Goal: Task Accomplishment & Management: Complete application form

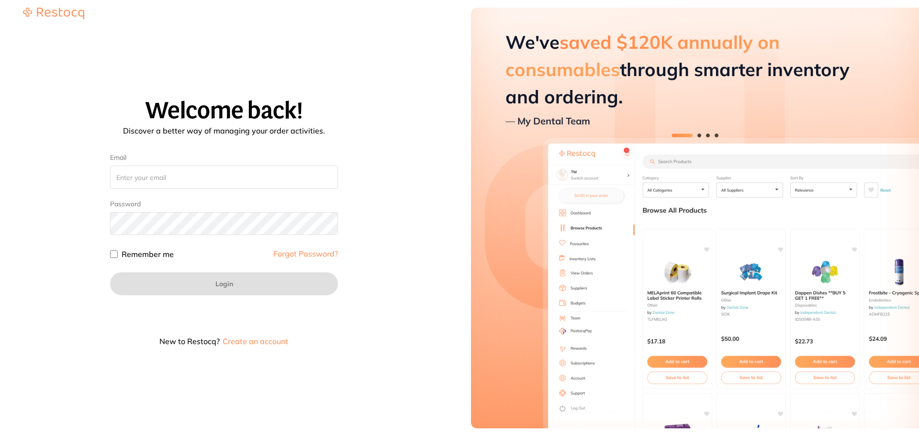
type input "amrita@terrificminds.com"
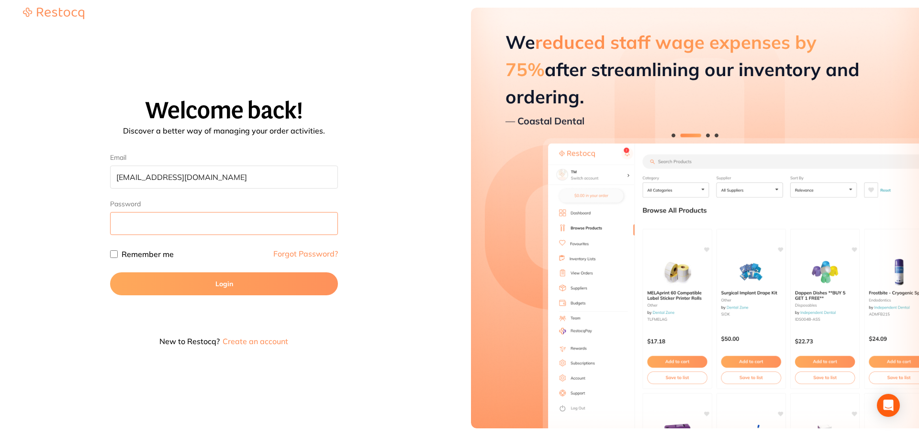
click at [110, 272] on button "Login" at bounding box center [224, 283] width 228 height 23
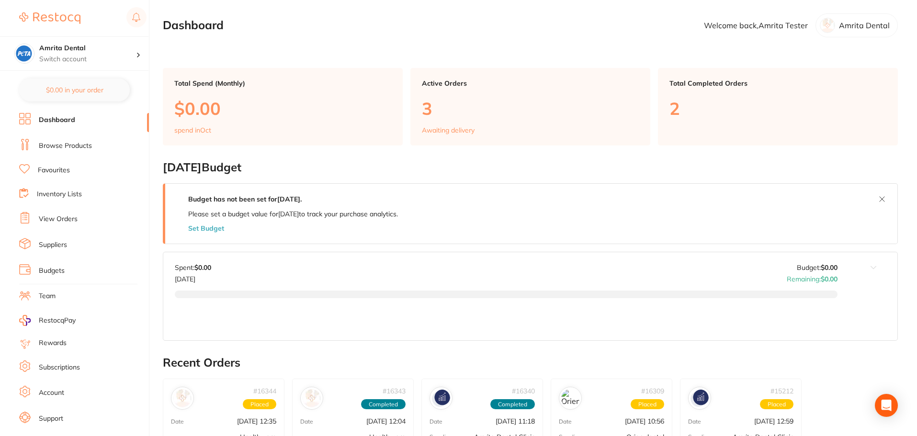
click at [71, 147] on link "Browse Products" at bounding box center [65, 146] width 53 height 10
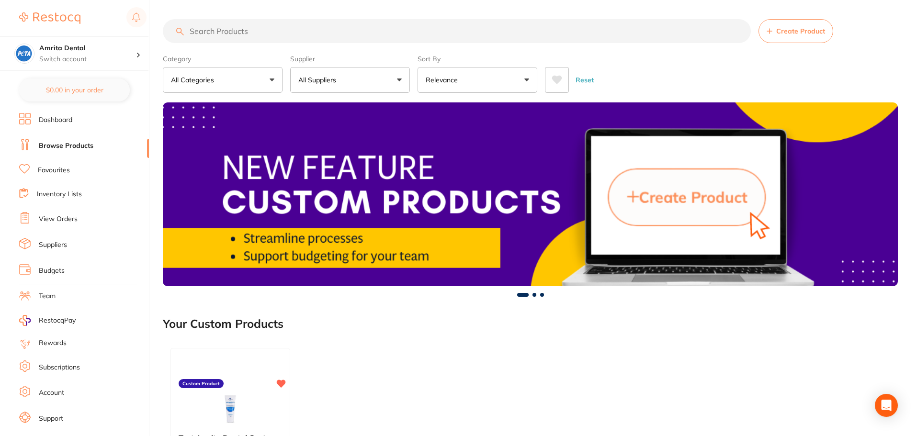
scroll to position [144, 0]
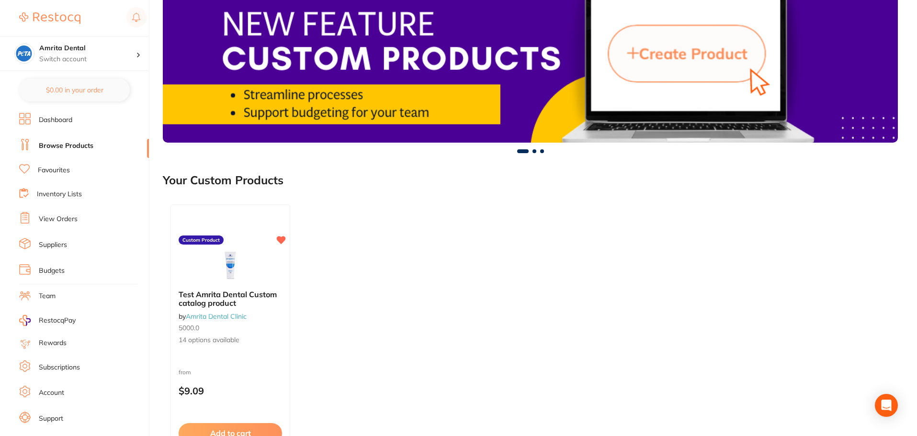
click at [268, 431] on button "Add to cart" at bounding box center [230, 433] width 103 height 20
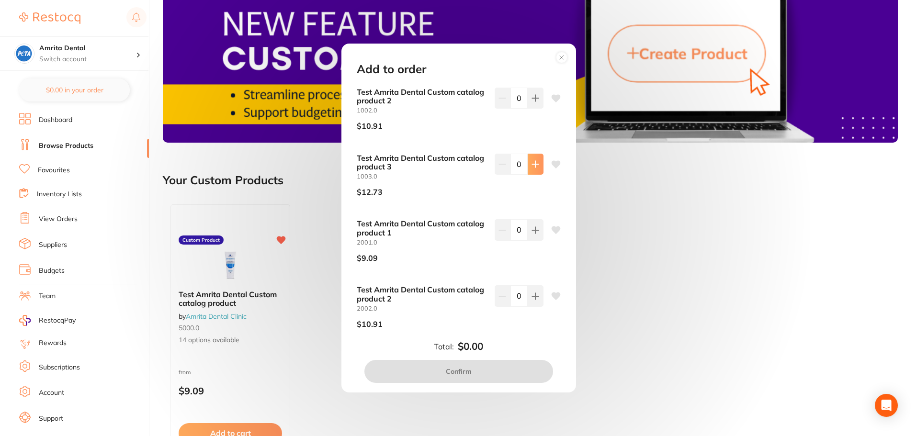
click at [528, 166] on button at bounding box center [536, 164] width 16 height 21
type input "1"
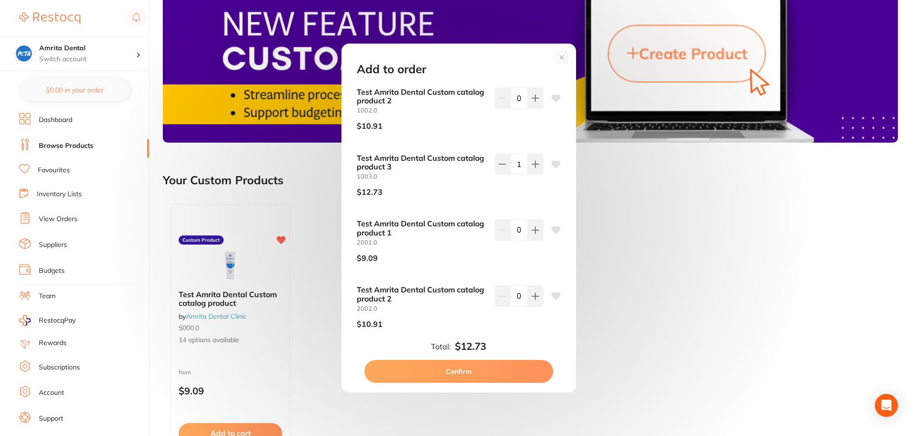
click at [491, 366] on button "Confirm" at bounding box center [458, 371] width 189 height 23
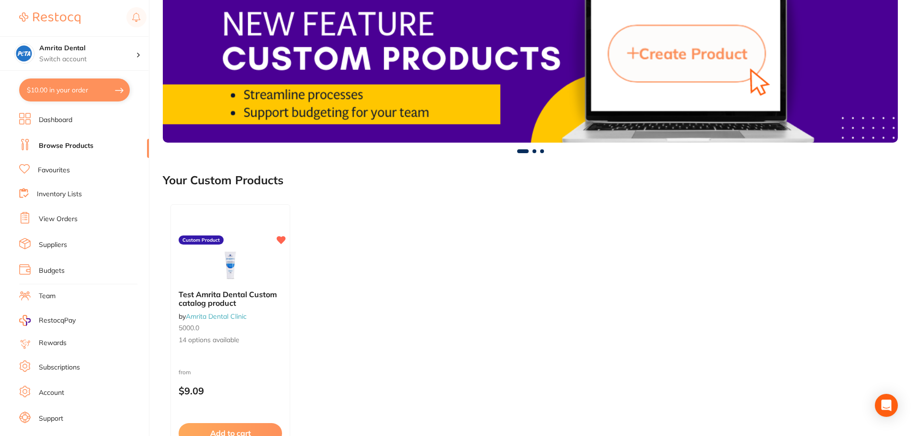
click at [111, 86] on button "$10.00 in your order" at bounding box center [74, 90] width 111 height 23
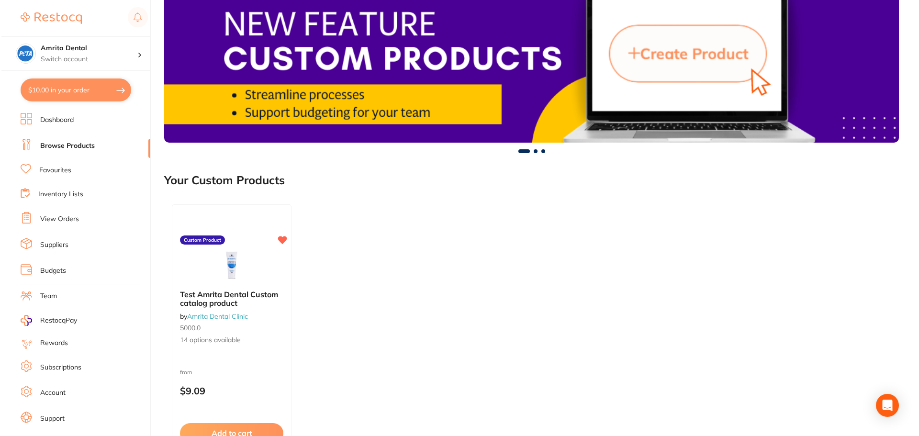
scroll to position [0, 0]
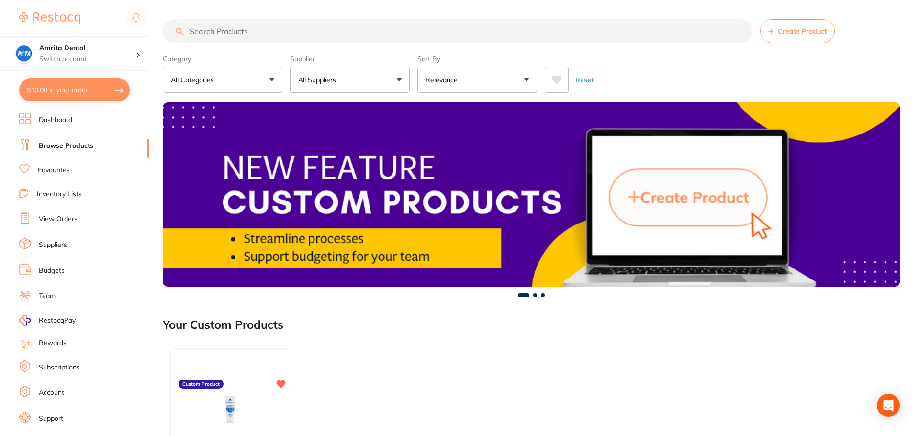
checkbox input "true"
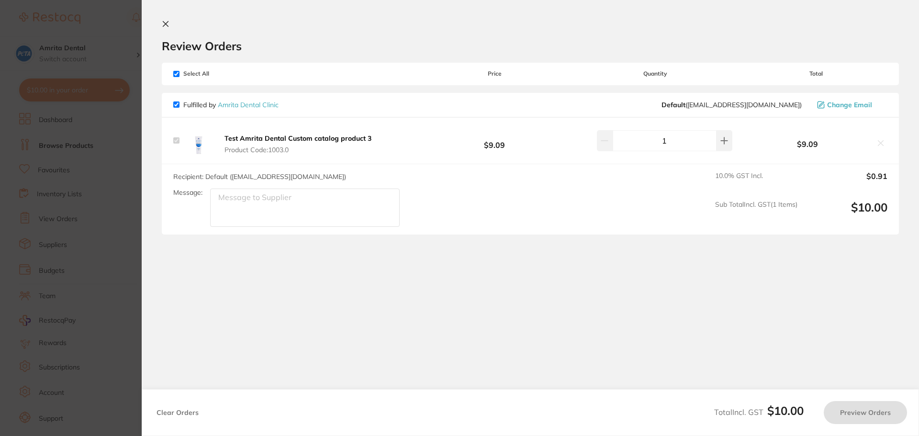
checkbox input "false"
checkbox input "true"
click at [877, 407] on button "Preview Orders" at bounding box center [865, 412] width 83 height 23
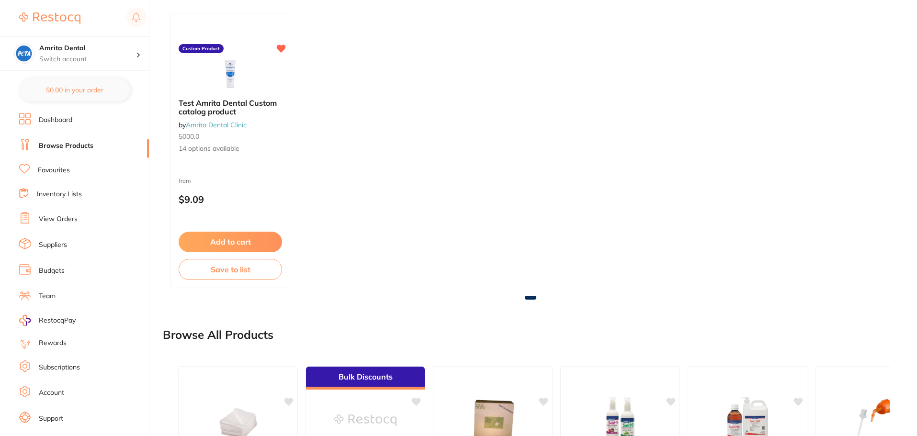
scroll to position [16, 0]
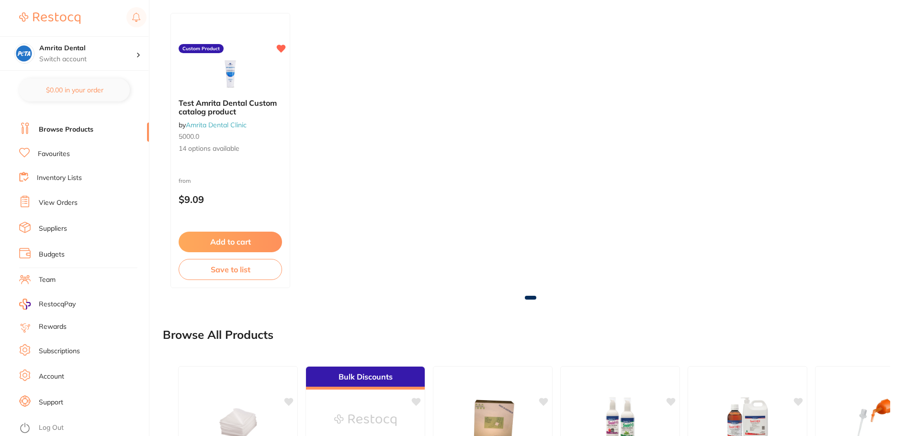
click at [58, 427] on link "Log Out" at bounding box center [51, 428] width 25 height 10
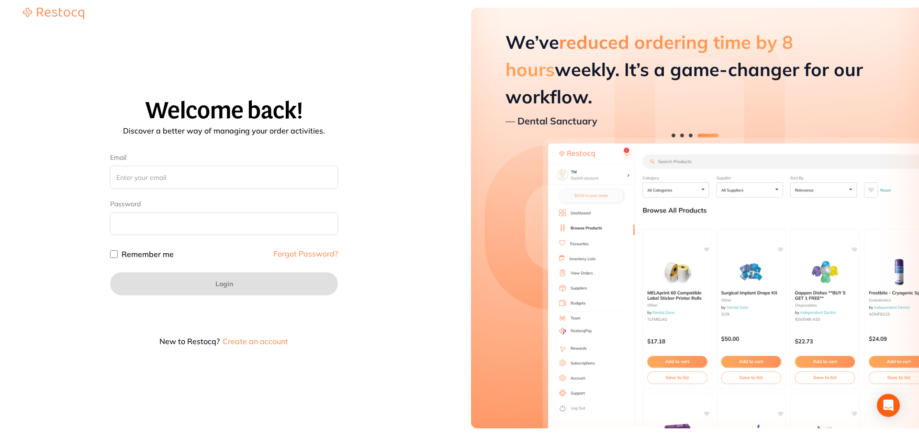
click at [113, 258] on div "Remember me Forgot Password?" at bounding box center [224, 254] width 228 height 14
click at [113, 254] on input "Remember me" at bounding box center [114, 254] width 8 height 8
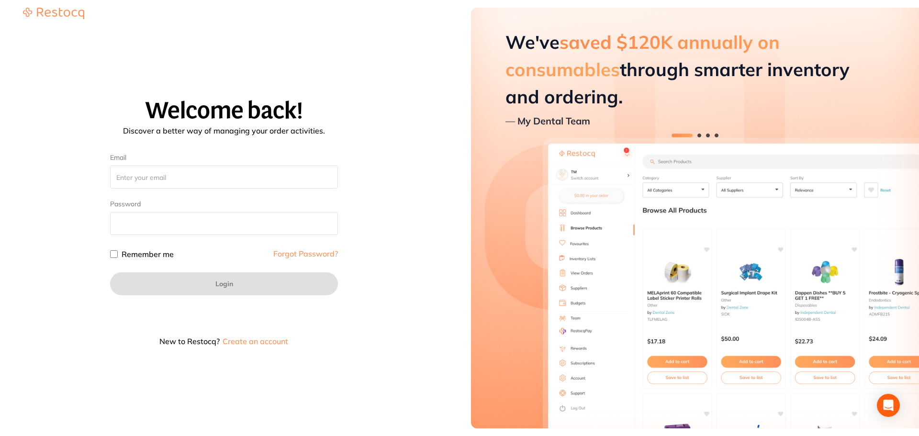
click at [113, 254] on input "Remember me" at bounding box center [114, 254] width 8 height 8
checkbox input "true"
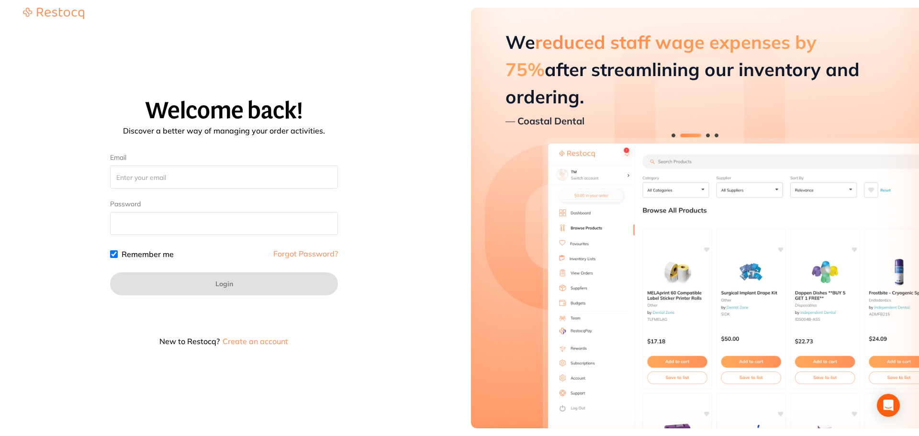
click at [270, 345] on button "Create an account" at bounding box center [255, 341] width 67 height 8
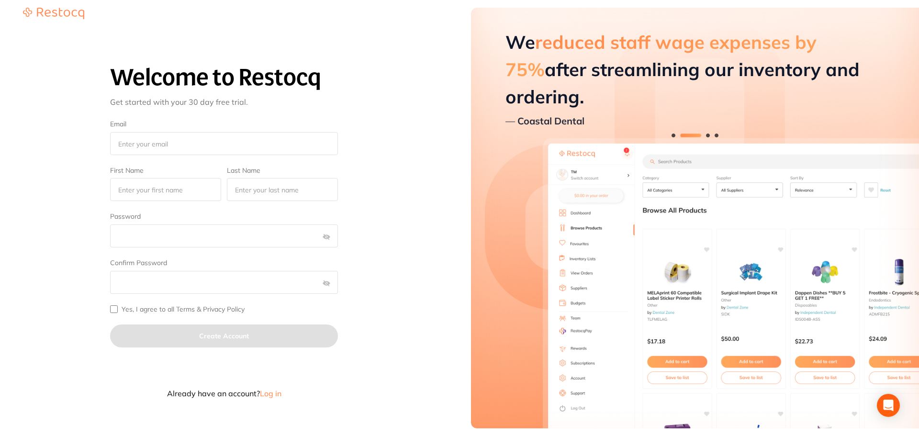
click at [672, 137] on img "Hero" at bounding box center [695, 218] width 448 height 421
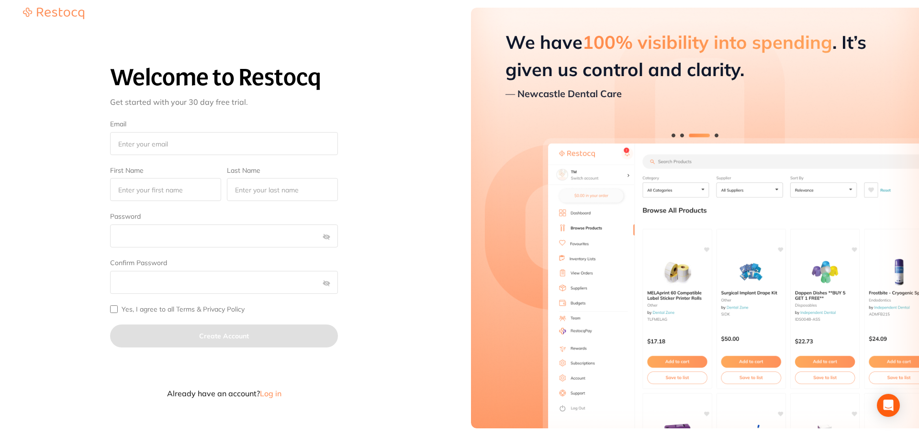
click at [673, 135] on img "Hero" at bounding box center [695, 218] width 448 height 421
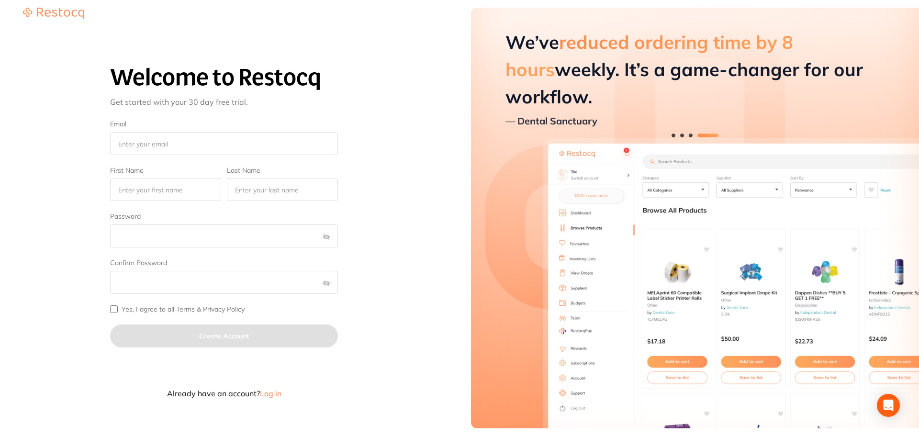
click at [674, 135] on img "Hero" at bounding box center [695, 218] width 448 height 421
click at [671, 134] on img "Hero" at bounding box center [695, 218] width 448 height 421
click at [672, 135] on img "Hero" at bounding box center [695, 218] width 448 height 421
click at [673, 136] on img "Hero" at bounding box center [695, 218] width 448 height 421
click at [703, 135] on img "Hero" at bounding box center [695, 218] width 448 height 421
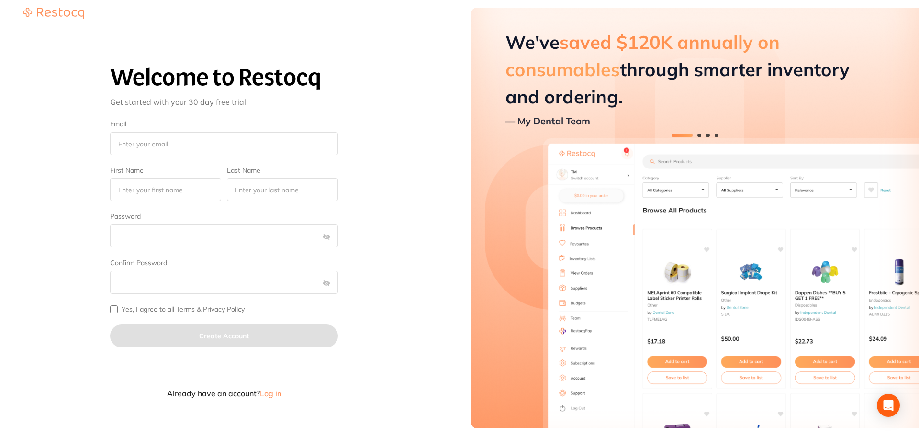
click at [690, 135] on img "Hero" at bounding box center [695, 218] width 448 height 421
click at [192, 311] on label "Yes, I agree to all Terms & Privacy Policy" at bounding box center [183, 309] width 123 height 8
click at [118, 311] on input "Yes, I agree to all Terms & Privacy Policy" at bounding box center [114, 309] width 8 height 8
click at [186, 311] on label "Yes, I agree to all Terms & Privacy Policy" at bounding box center [183, 309] width 123 height 8
click at [118, 311] on input "Yes, I agree to all Terms & Privacy Policy" at bounding box center [114, 309] width 8 height 8
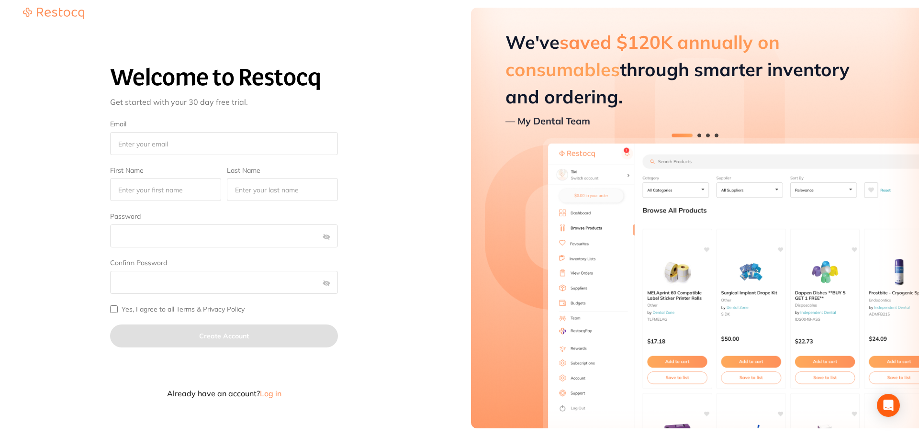
checkbox input "false"
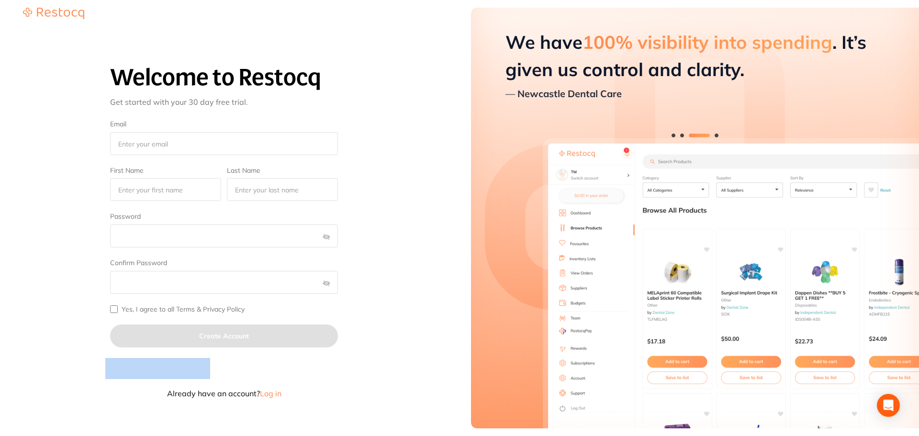
drag, startPoint x: 399, startPoint y: 375, endPoint x: 398, endPoint y: 344, distance: 31.6
click at [398, 344] on div "Welcome to Restocq Get started with your 30 day free trial. Email First Name La…" at bounding box center [223, 225] width 425 height 402
click at [415, 313] on div "Welcome to Restocq Get started with your 30 day free trial. Email First Name La…" at bounding box center [223, 225] width 425 height 402
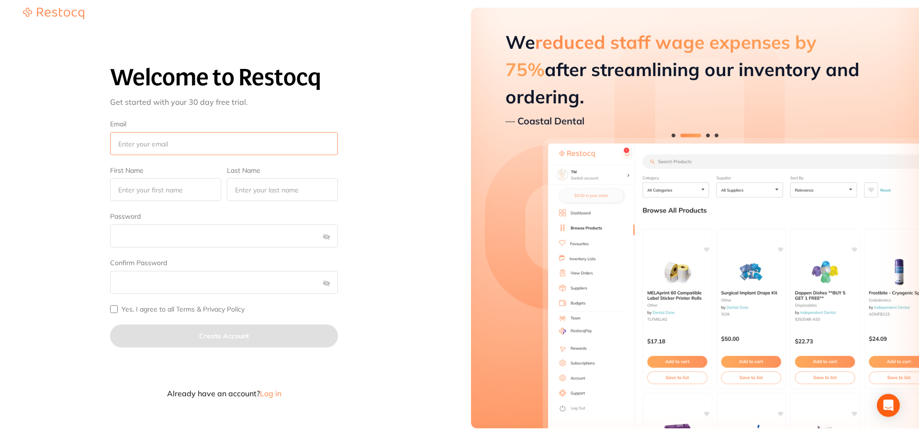
click at [225, 146] on input "Email" at bounding box center [224, 143] width 228 height 23
type input "amrita@terrificminds.com"
type input "Test"
type input "Tester"
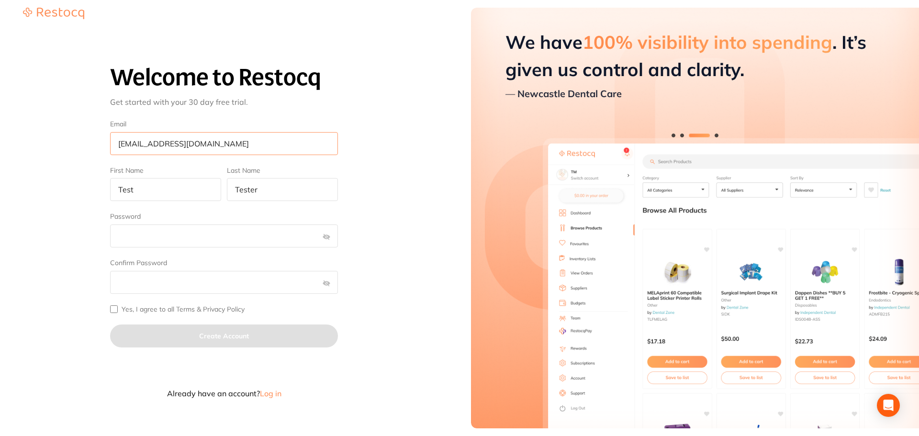
click at [142, 141] on input "amrita@terrificminds.com" at bounding box center [224, 143] width 228 height 23
type input "amrita+92@terrificminds.com"
drag, startPoint x: 163, startPoint y: 192, endPoint x: 31, endPoint y: 186, distance: 132.3
click at [31, 186] on div "Welcome to Restocq Get started with your 30 day free trial. Email amrita+92@ter…" at bounding box center [223, 225] width 425 height 402
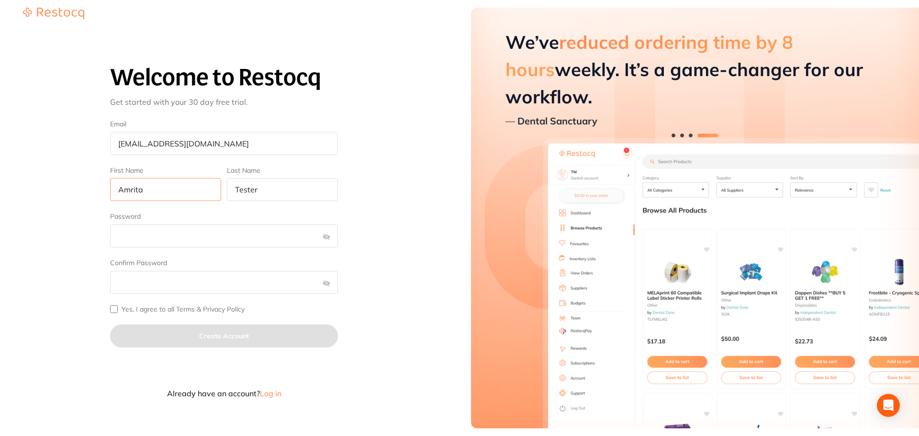
type input "Amrita"
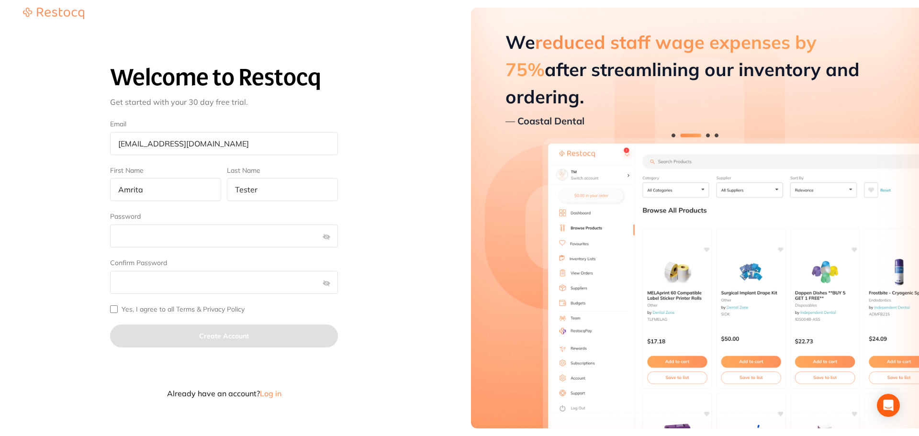
click at [110, 307] on div "Welcome to Restocq Get started with your 30 day free trial. Email amrita+92@ter…" at bounding box center [223, 225] width 425 height 402
click at [115, 309] on input "Yes, I agree to all Terms & Privacy Policy" at bounding box center [114, 309] width 8 height 8
checkbox input "true"
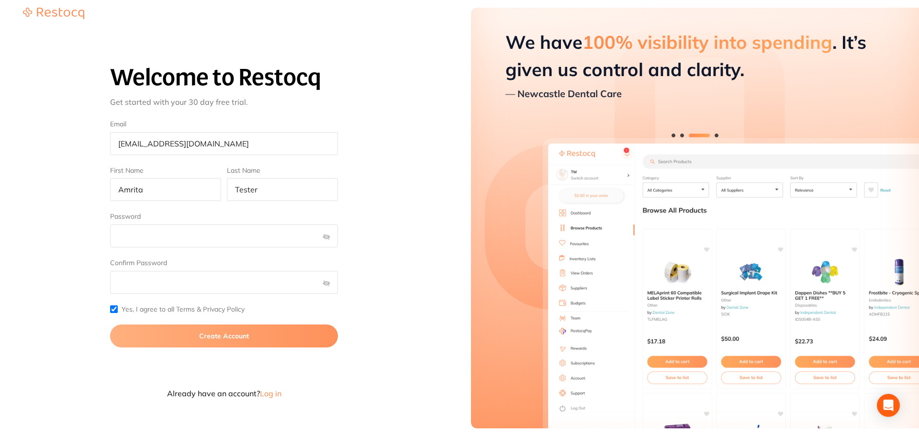
click at [268, 339] on button "Create Account" at bounding box center [224, 336] width 228 height 23
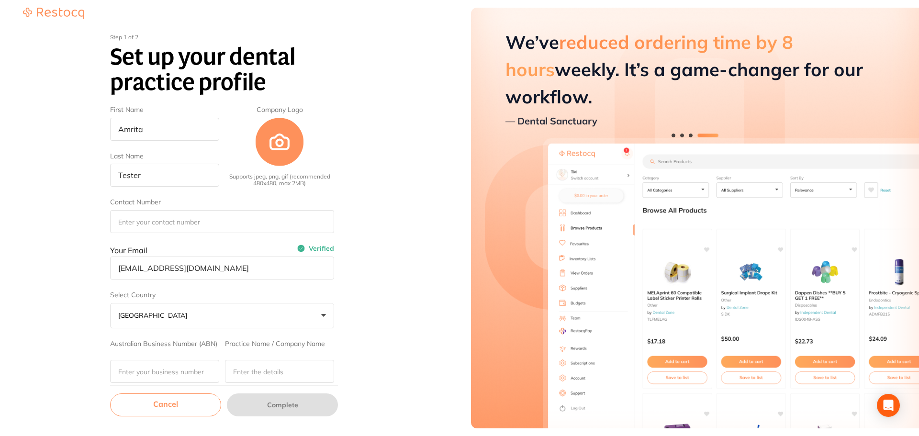
scroll to position [148, 0]
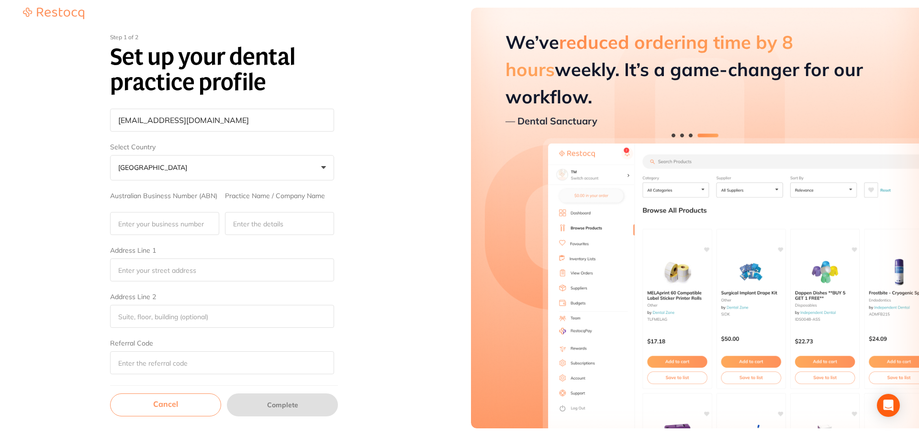
click at [182, 410] on link "Cancel" at bounding box center [165, 404] width 111 height 23
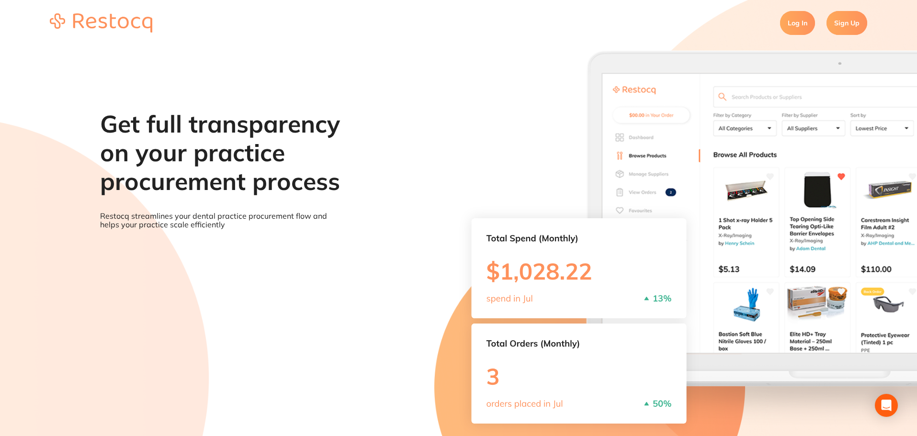
click at [802, 31] on link "Log In" at bounding box center [797, 23] width 35 height 24
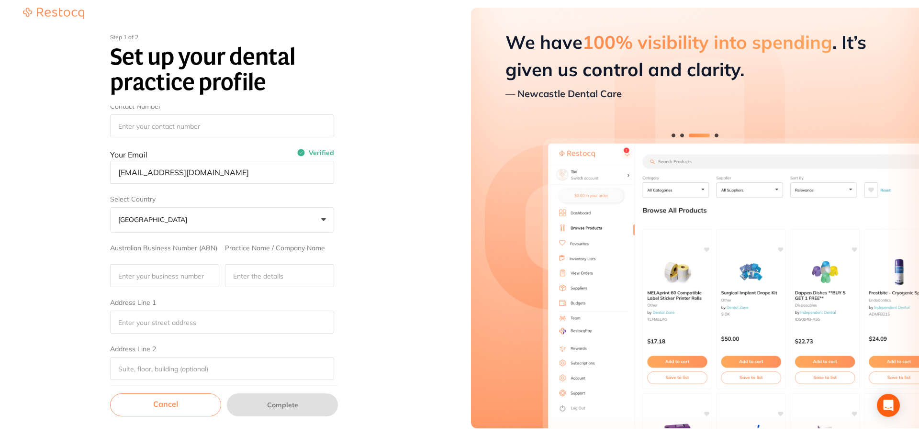
scroll to position [148, 0]
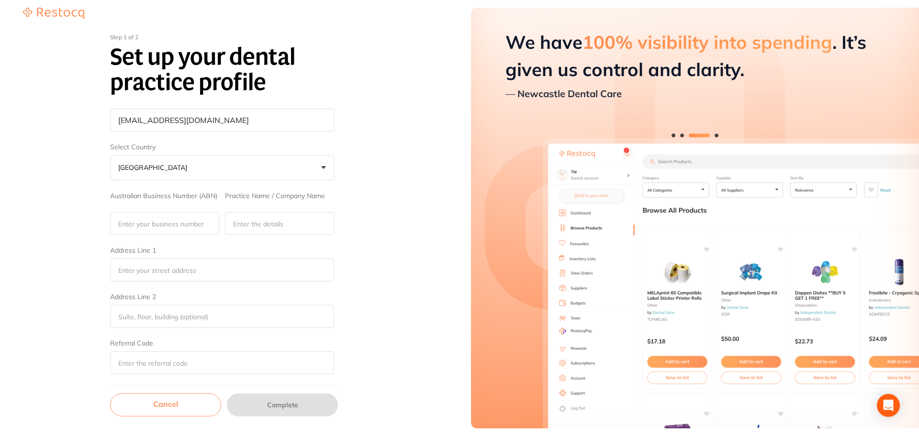
click at [163, 402] on link "Cancel" at bounding box center [165, 404] width 111 height 23
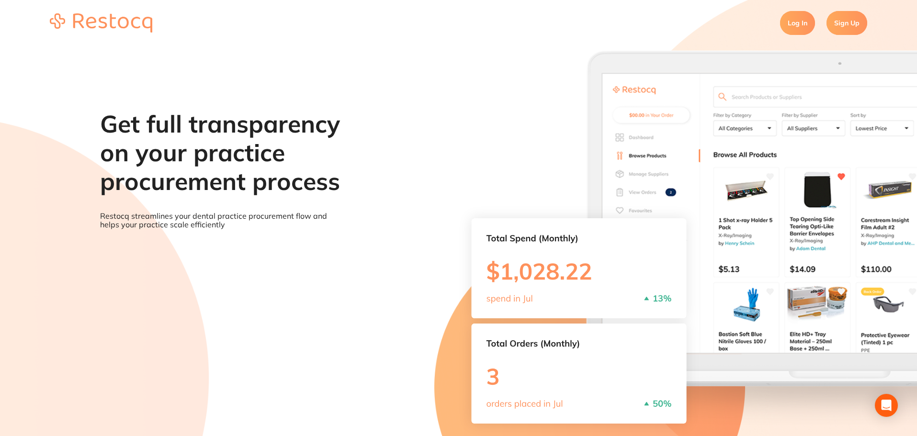
click at [850, 23] on link "Sign Up" at bounding box center [846, 23] width 41 height 24
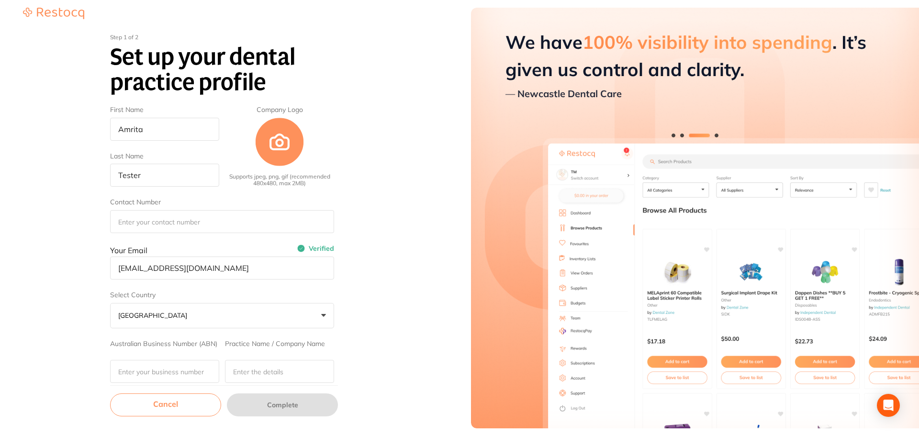
click at [197, 405] on link "Cancel" at bounding box center [165, 404] width 111 height 23
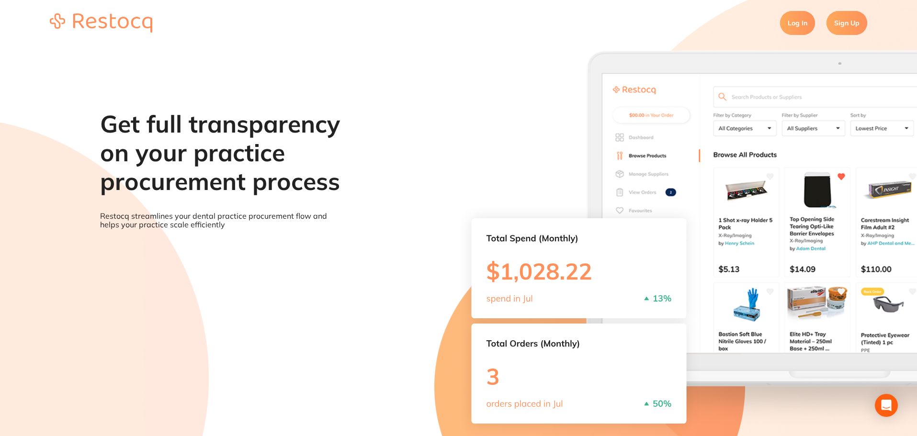
click at [803, 22] on link "Log In" at bounding box center [797, 23] width 35 height 24
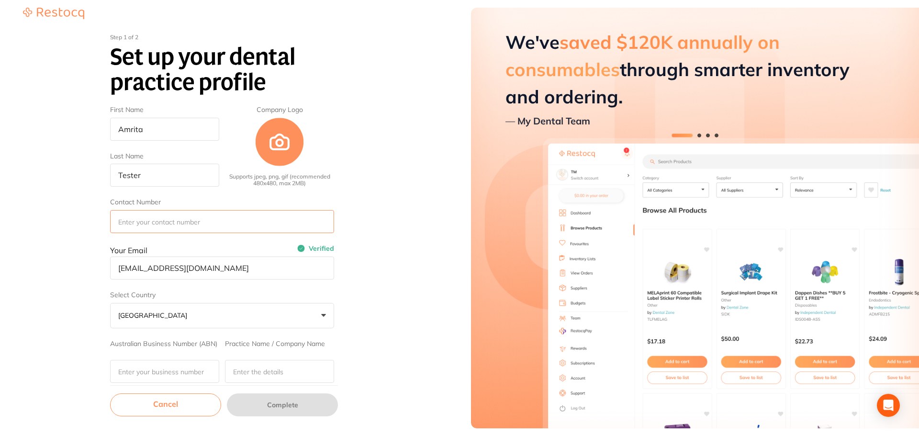
click at [182, 226] on input "Contact Number" at bounding box center [222, 221] width 224 height 23
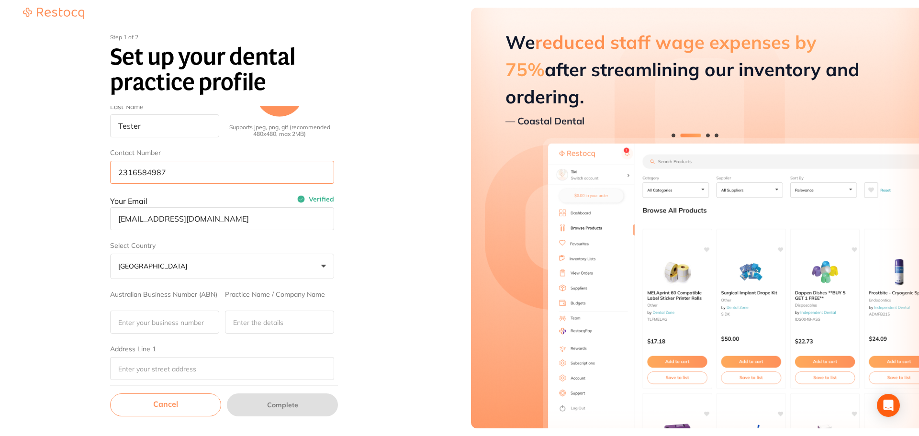
scroll to position [96, 0]
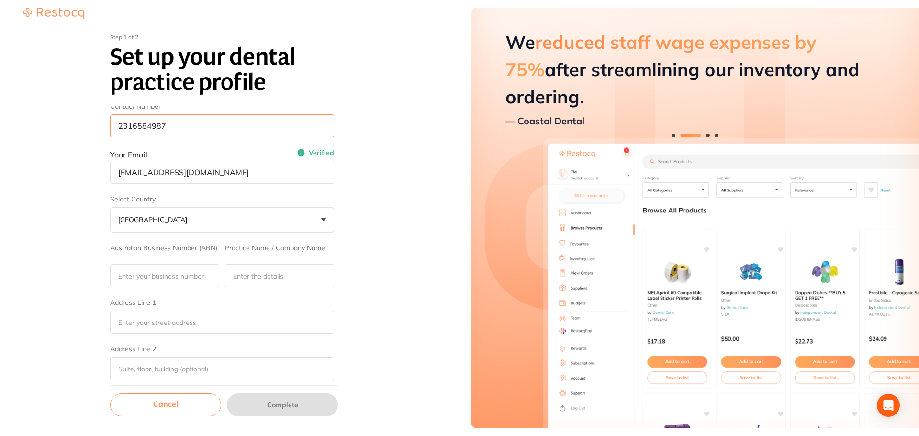
type input "2316584987"
click at [168, 280] on input "Australian Business Number (ABN)" at bounding box center [164, 275] width 109 height 23
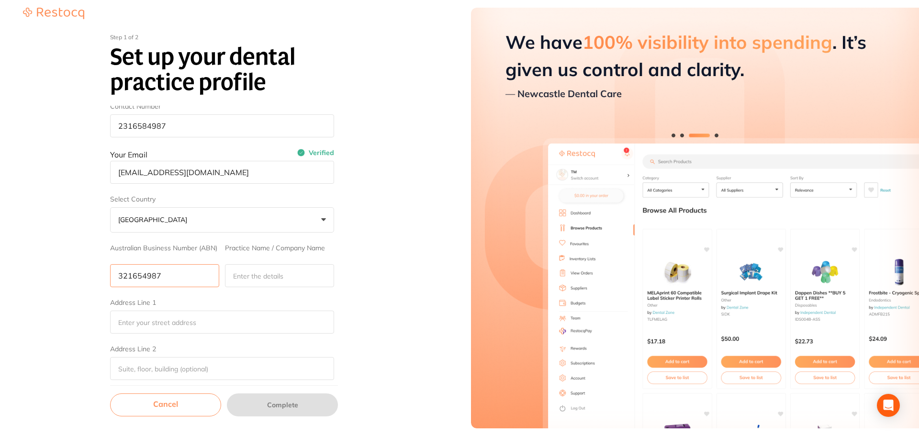
type input "321654987"
click at [279, 276] on input "Practice Name / Company Name" at bounding box center [279, 275] width 109 height 23
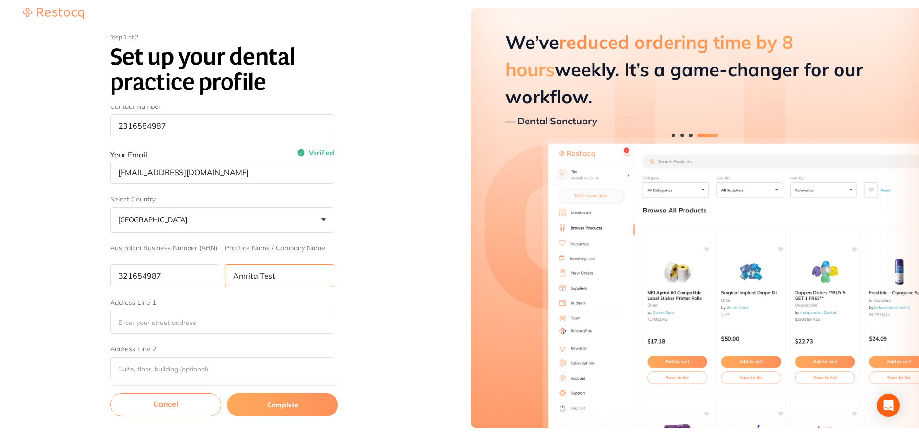
drag, startPoint x: 301, startPoint y: 279, endPoint x: 60, endPoint y: 282, distance: 241.3
click at [60, 282] on div "Step 1 of 2 Set up your dental practice profile First Name Amrita Last Name Tes…" at bounding box center [223, 225] width 425 height 398
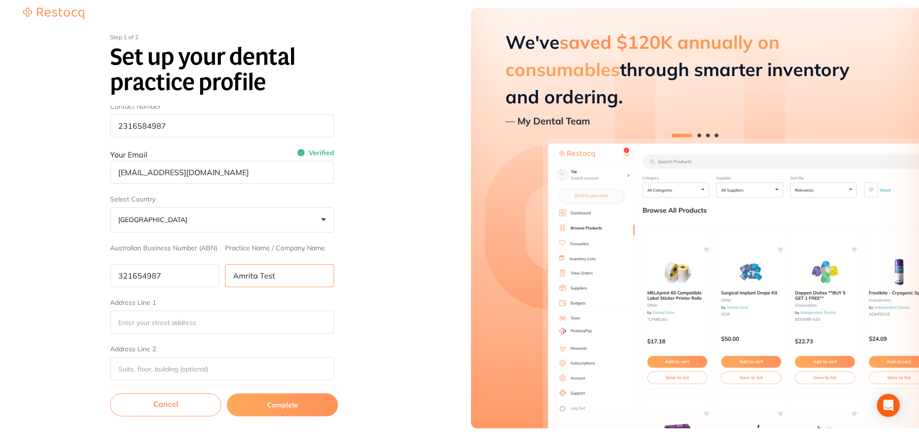
type input "Amrita Test"
click at [175, 322] on input "Address Line 1" at bounding box center [222, 322] width 224 height 23
paste input "Amrita Test"
type input "Amrita Test"
click at [156, 367] on input "Address Line 2" at bounding box center [222, 368] width 224 height 23
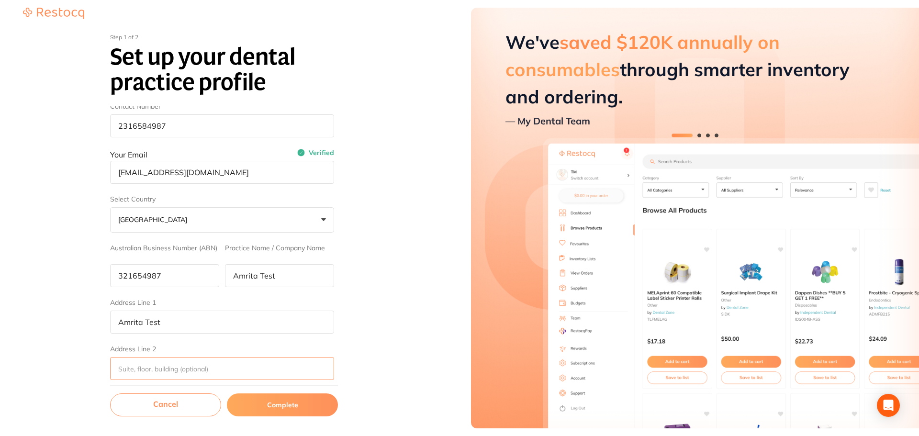
paste input "Amrita Test"
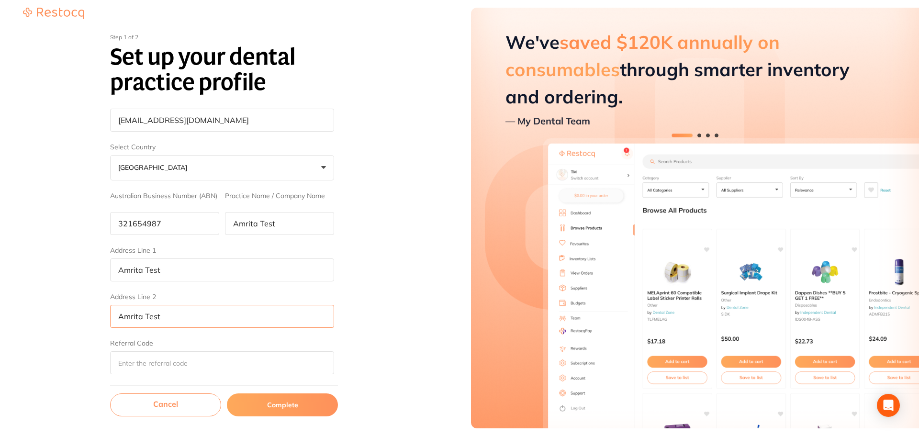
type input "Amrita Test"
click at [172, 364] on input "Referral Code" at bounding box center [222, 362] width 224 height 23
click at [292, 407] on button "Complete" at bounding box center [282, 404] width 111 height 23
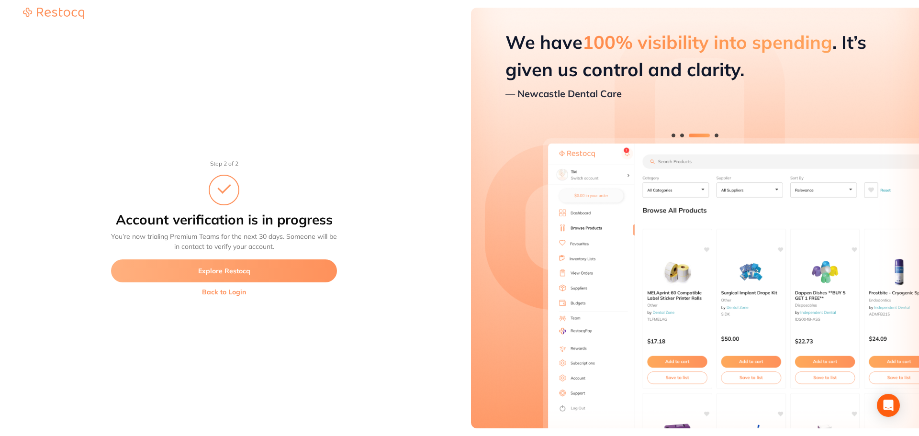
click at [236, 294] on button "Back to Login" at bounding box center [224, 292] width 226 height 8
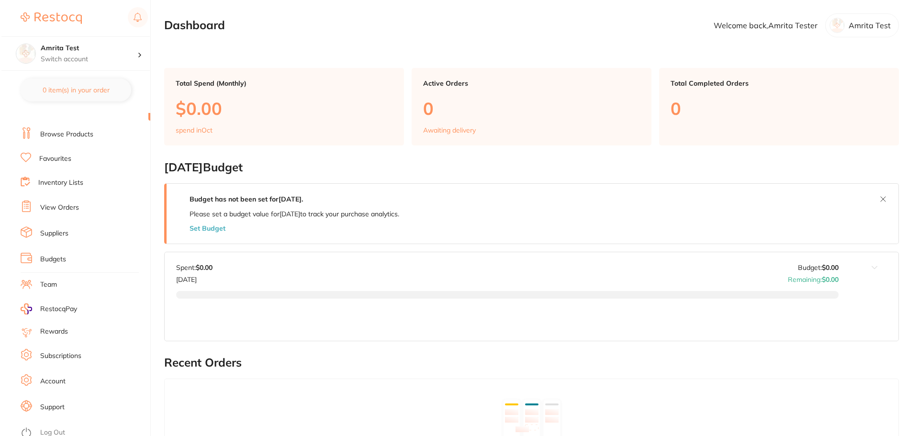
scroll to position [16, 0]
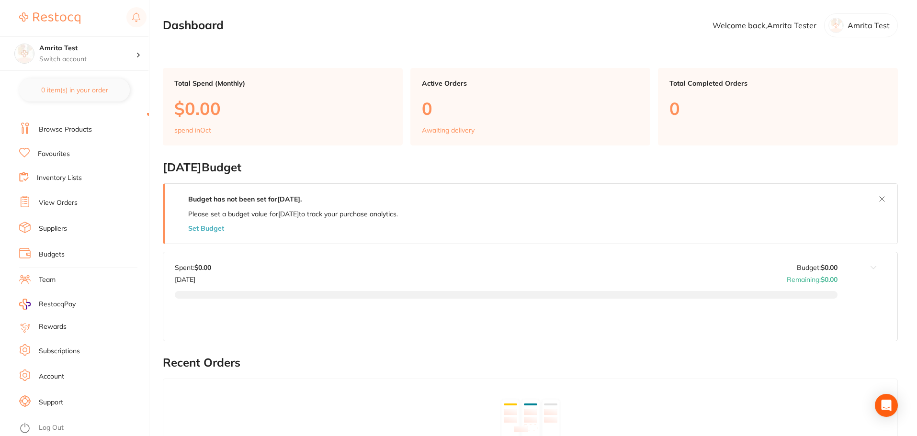
click at [59, 427] on link "Log Out" at bounding box center [51, 428] width 25 height 10
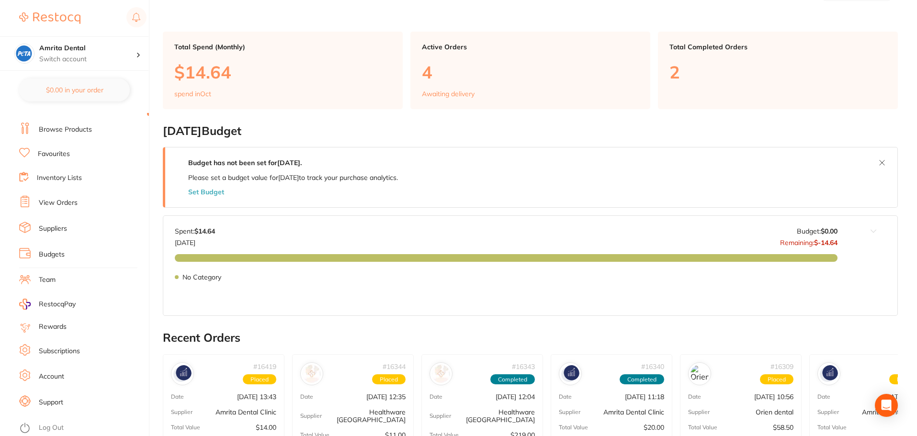
scroll to position [96, 0]
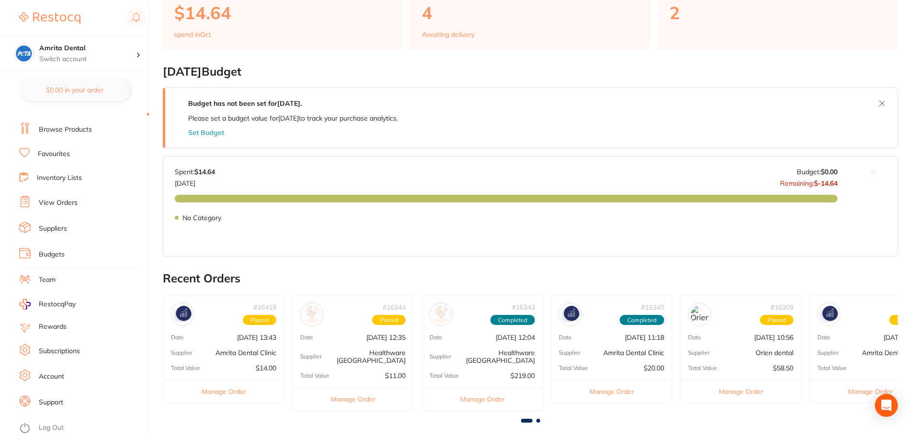
click at [58, 423] on link "Log Out" at bounding box center [51, 428] width 25 height 10
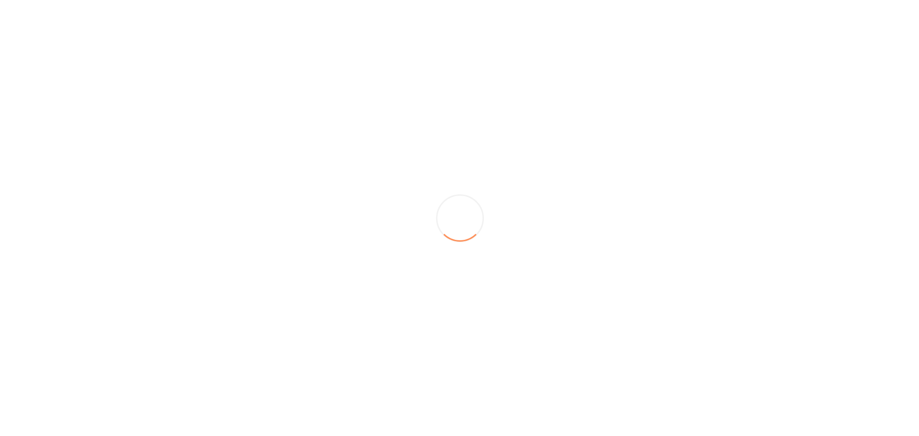
scroll to position [0, 0]
